Goal: Use online tool/utility: Utilize a website feature to perform a specific function

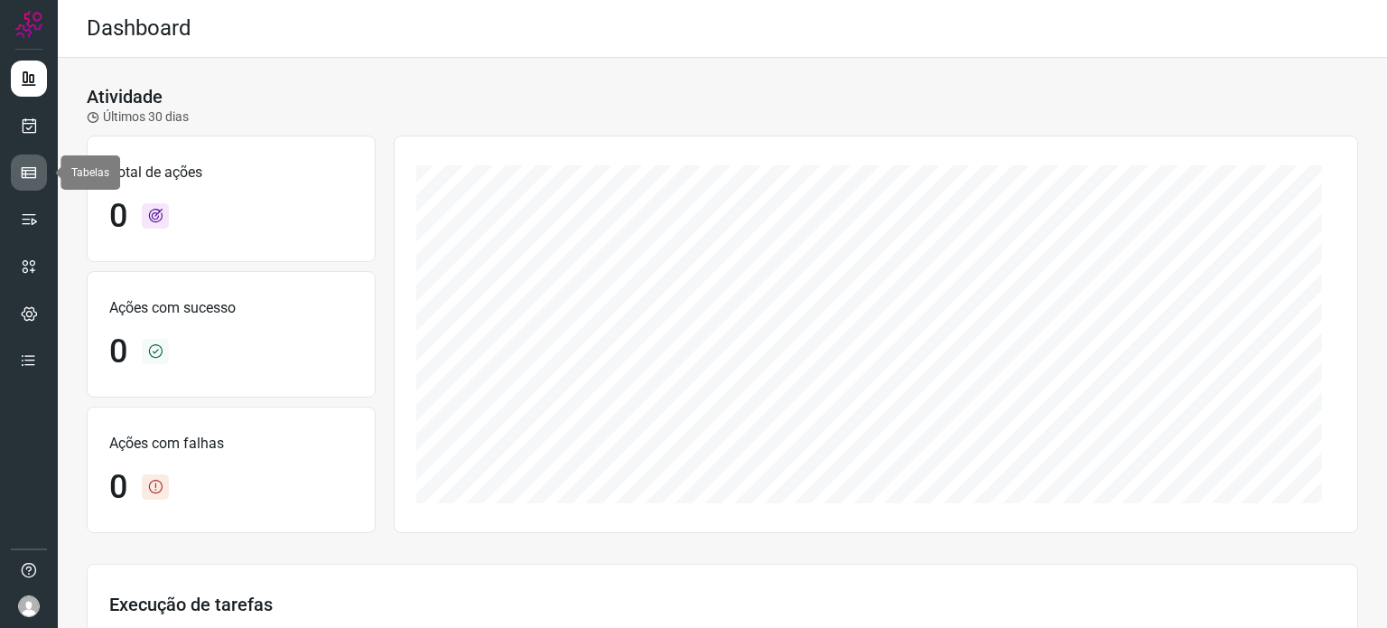
click at [33, 166] on icon at bounding box center [29, 172] width 18 height 18
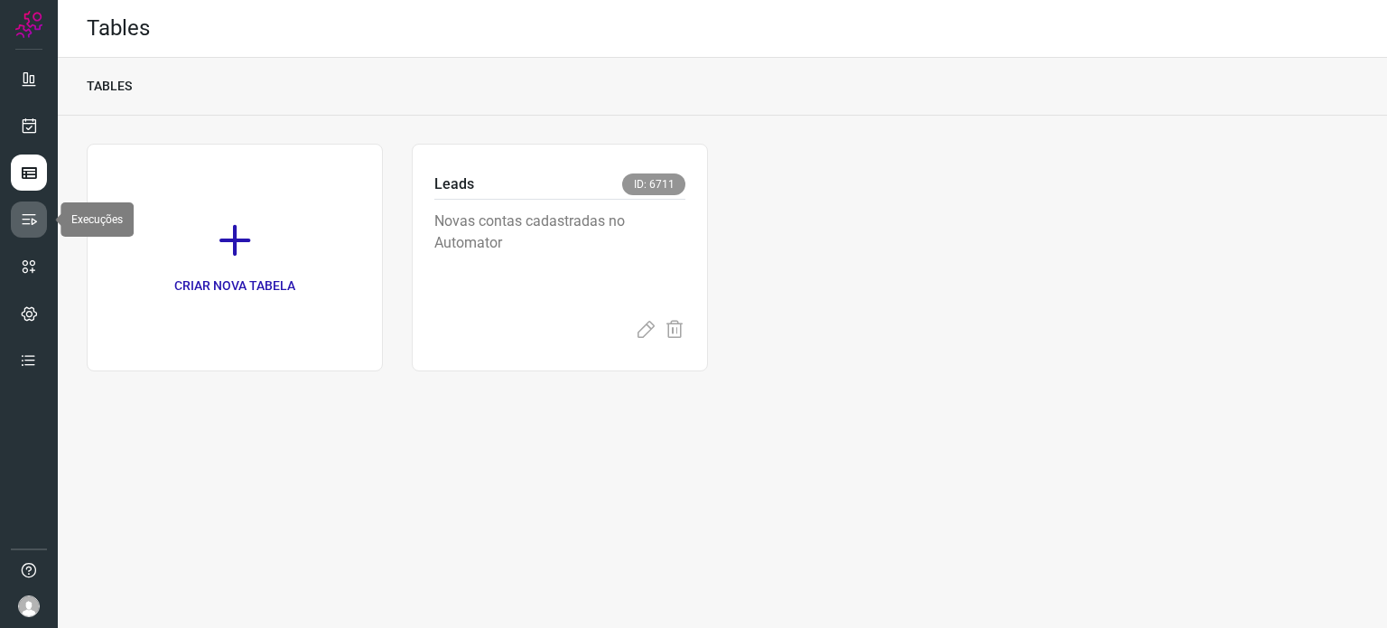
click at [26, 222] on icon at bounding box center [29, 219] width 18 height 18
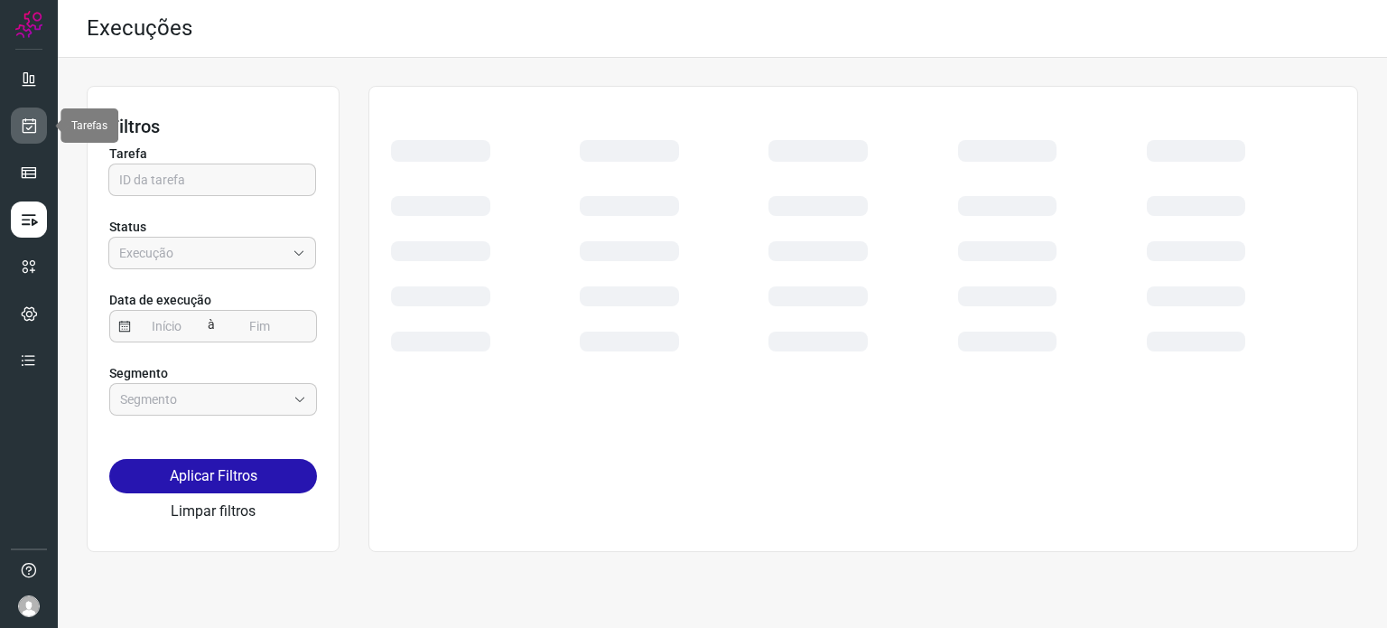
click at [30, 129] on icon at bounding box center [29, 125] width 19 height 18
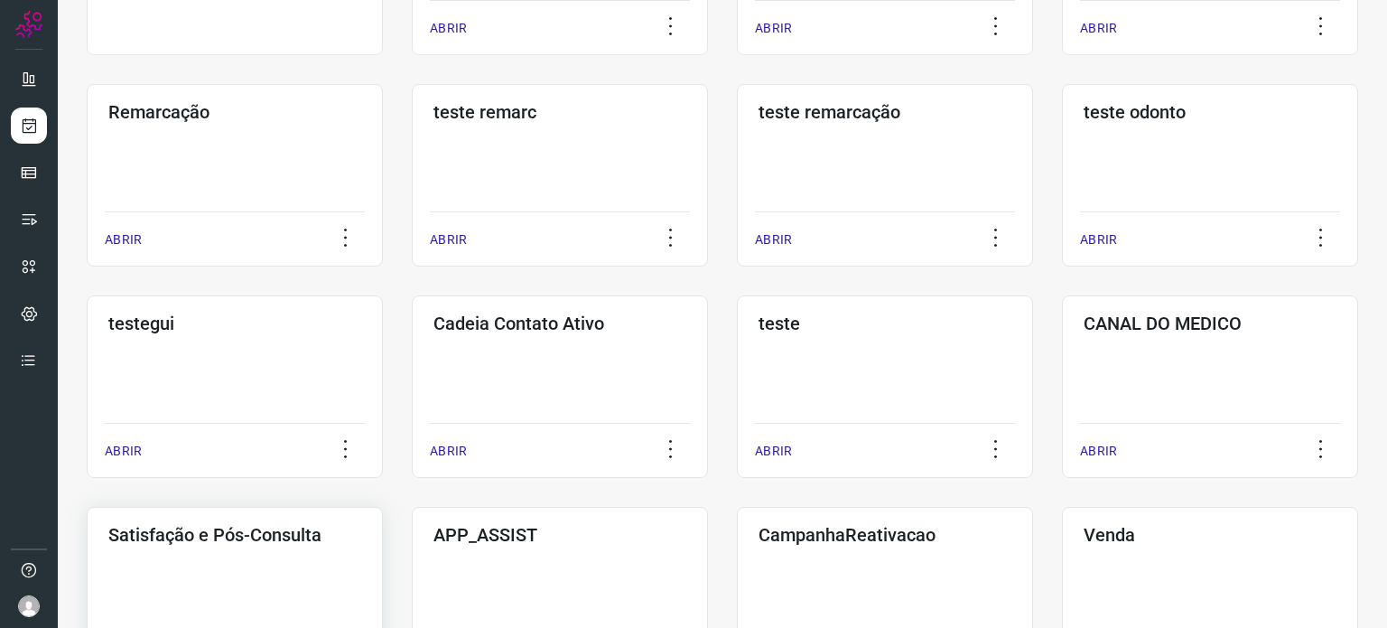
click at [239, 597] on div "Satisfação e Pós-Consulta ABRIR" at bounding box center [235, 598] width 296 height 182
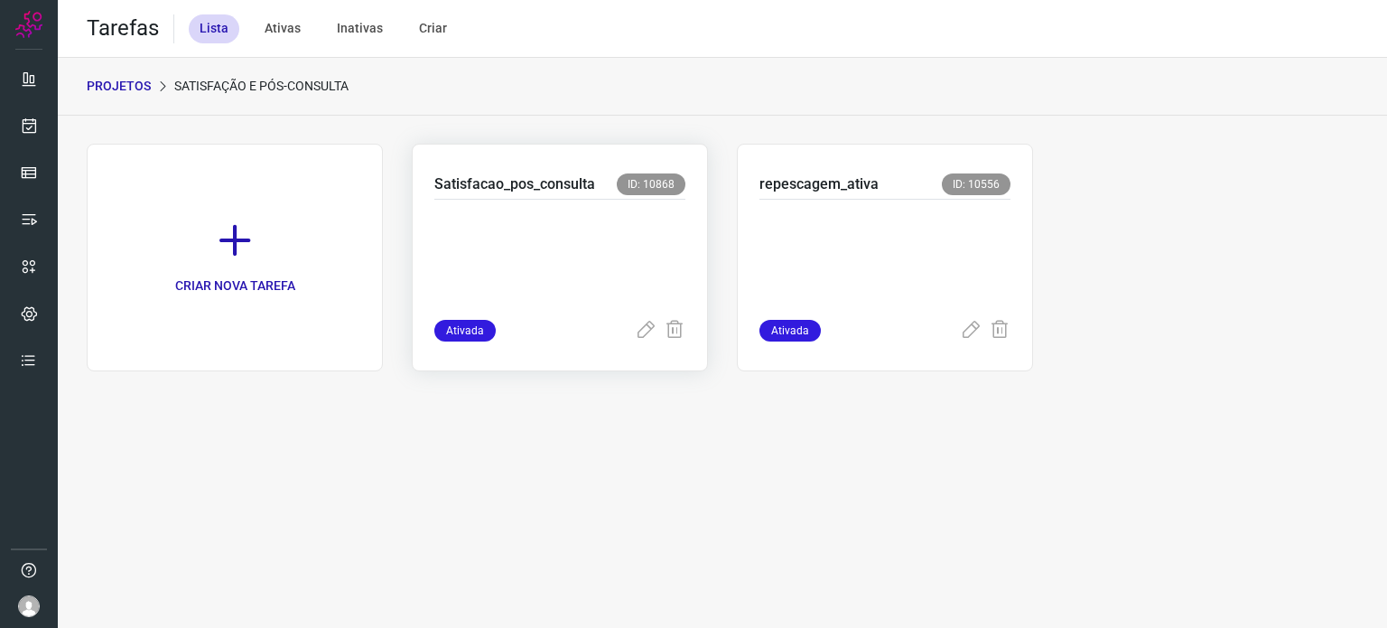
click at [582, 274] on p at bounding box center [559, 255] width 251 height 90
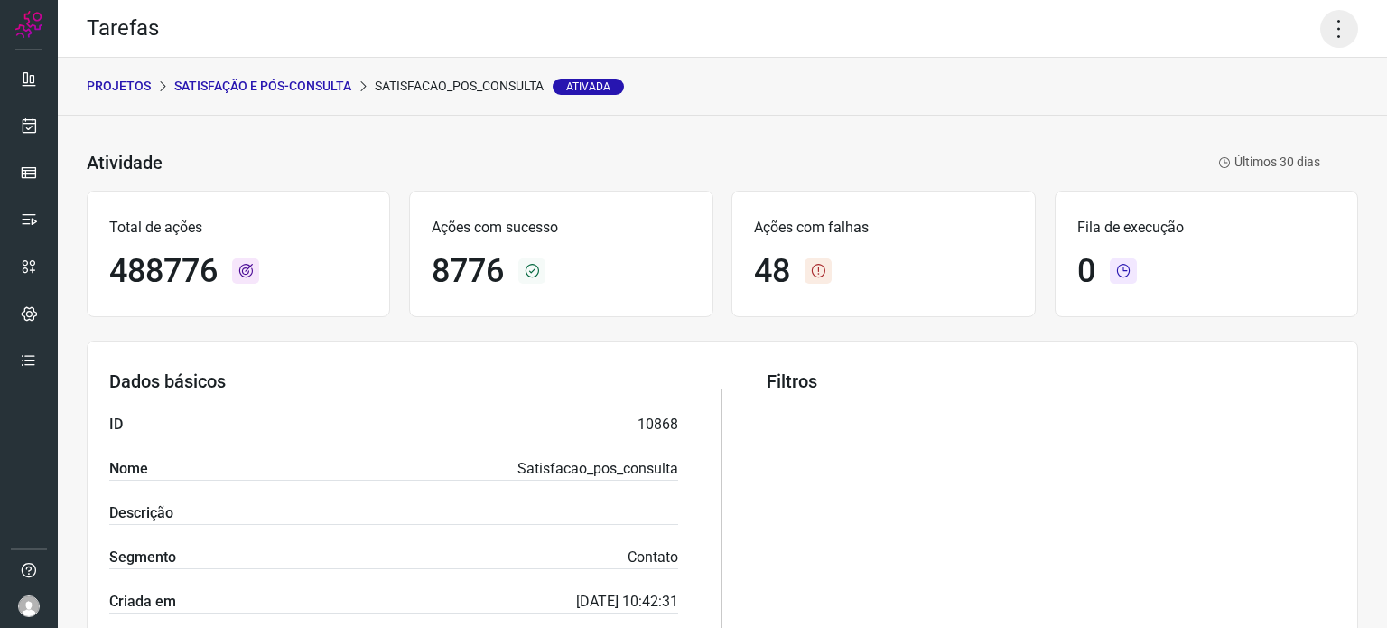
click at [1320, 32] on icon at bounding box center [1339, 29] width 38 height 38
click at [1268, 116] on li "Executar" at bounding box center [1261, 118] width 164 height 29
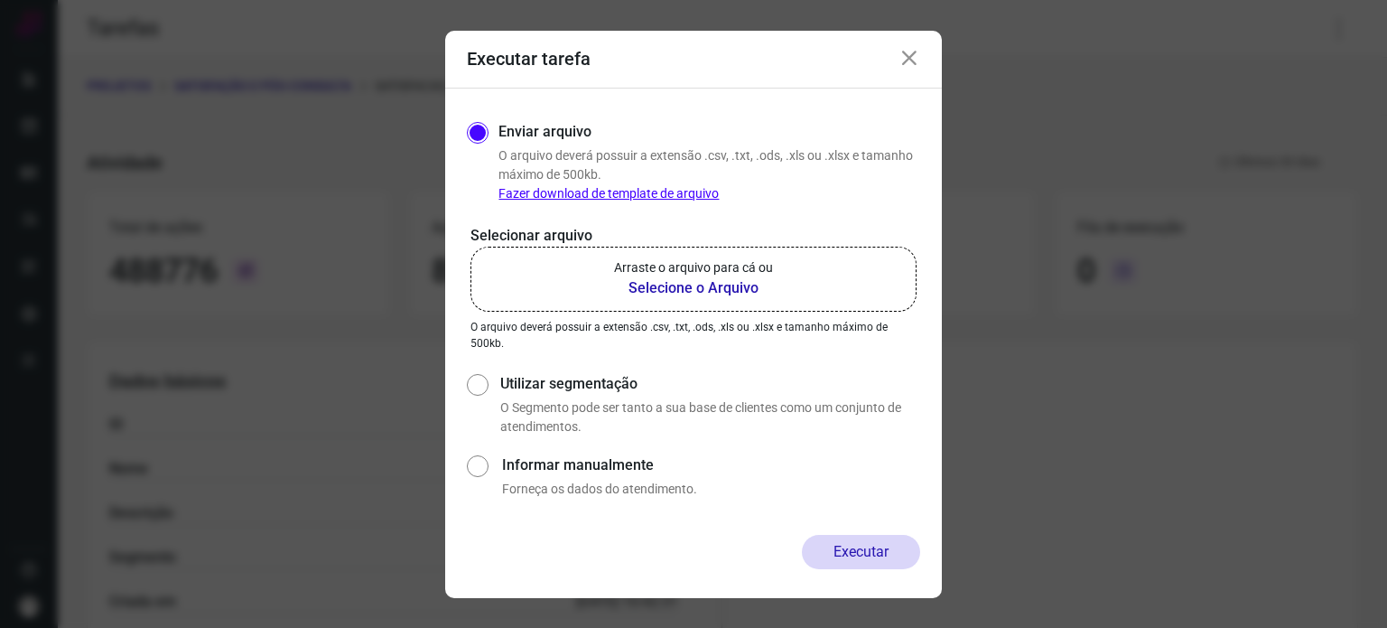
click at [643, 274] on p "Arraste o arquivo para cá ou" at bounding box center [693, 267] width 159 height 19
click at [0, 0] on input "Arraste o arquivo para cá ou Selecione o Arquivo" at bounding box center [0, 0] width 0 height 0
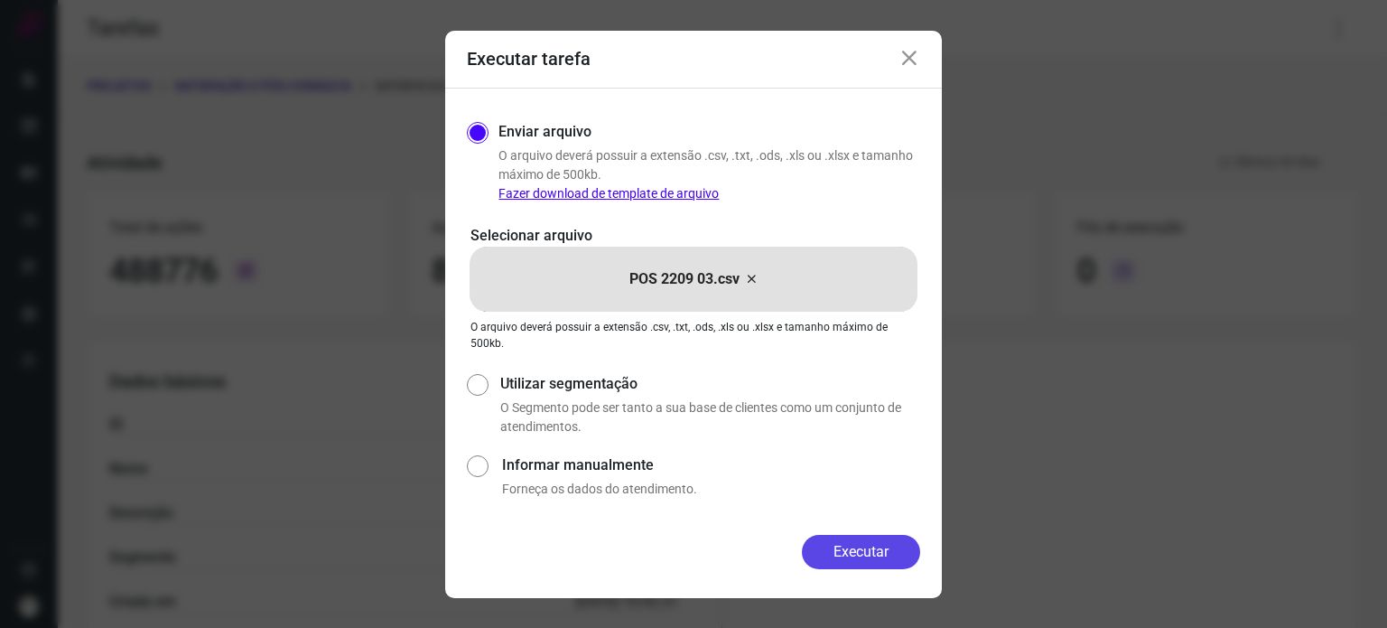
click at [860, 547] on button "Executar" at bounding box center [861, 552] width 118 height 34
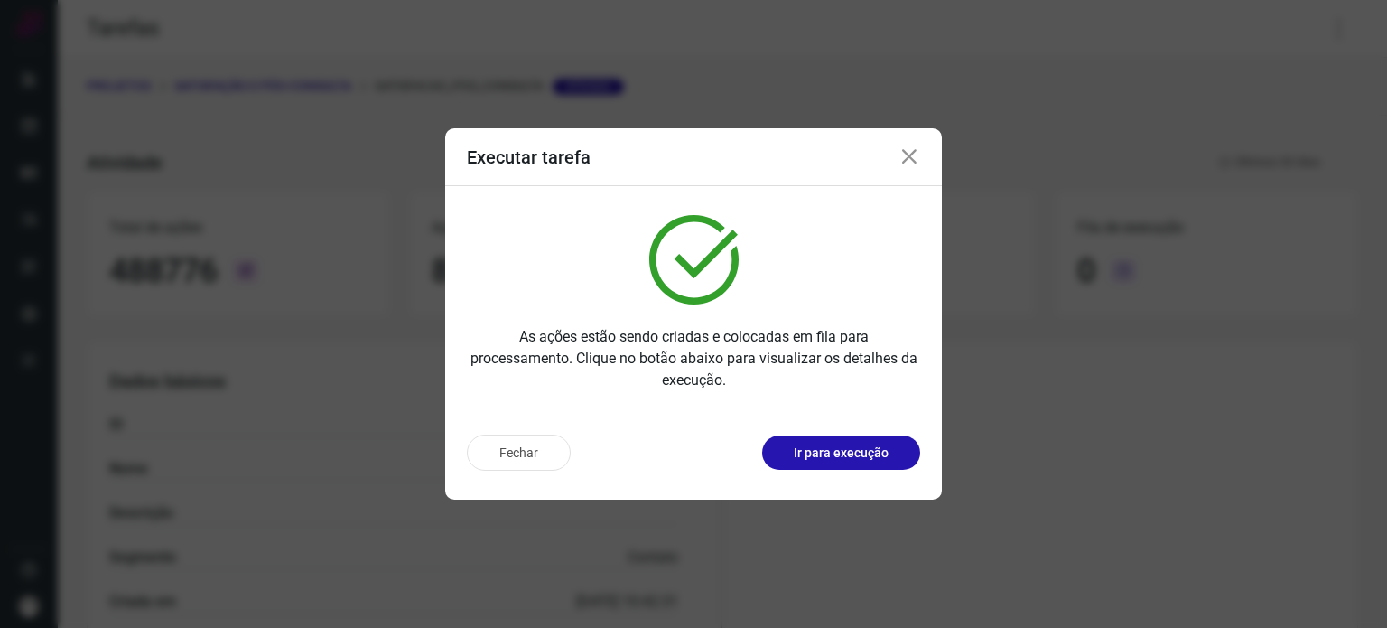
click at [856, 454] on p "Ir para execução" at bounding box center [841, 452] width 95 height 19
